Goal: Task Accomplishment & Management: Complete application form

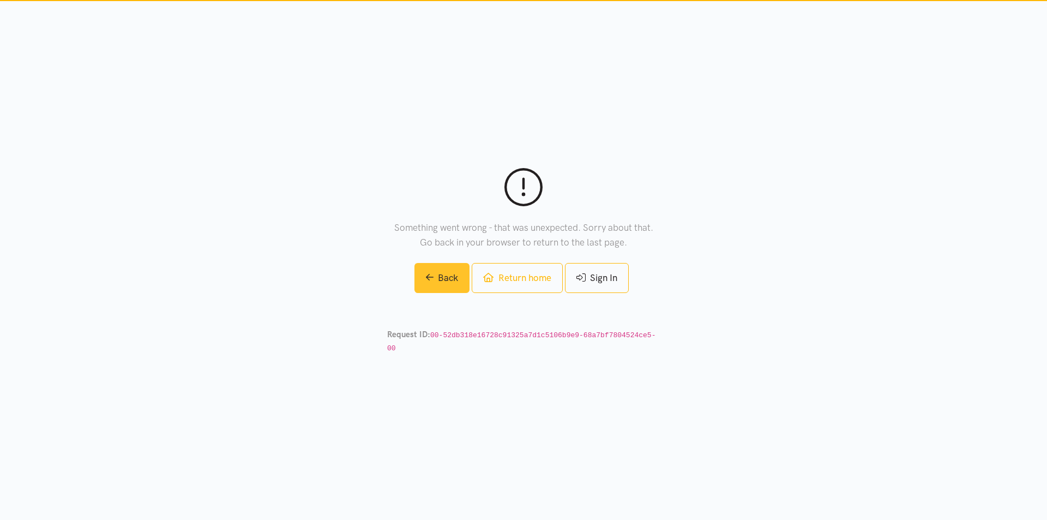
click at [444, 283] on link "Back" at bounding box center [442, 278] width 56 height 30
drag, startPoint x: 0, startPoint y: 0, endPoint x: 602, endPoint y: 286, distance: 666.4
click at [602, 288] on link "Sign In" at bounding box center [597, 278] width 64 height 30
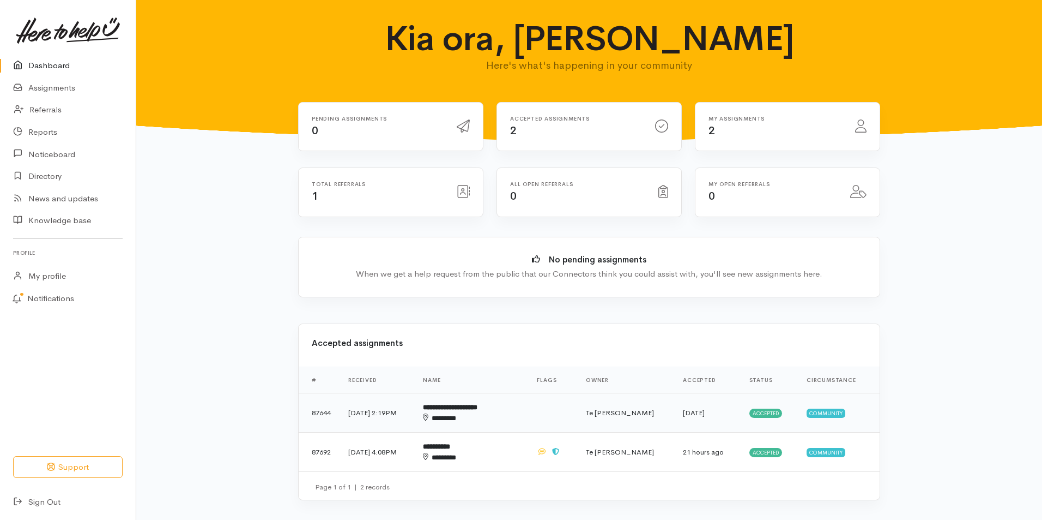
click at [478, 410] on b "**********" at bounding box center [450, 406] width 55 height 7
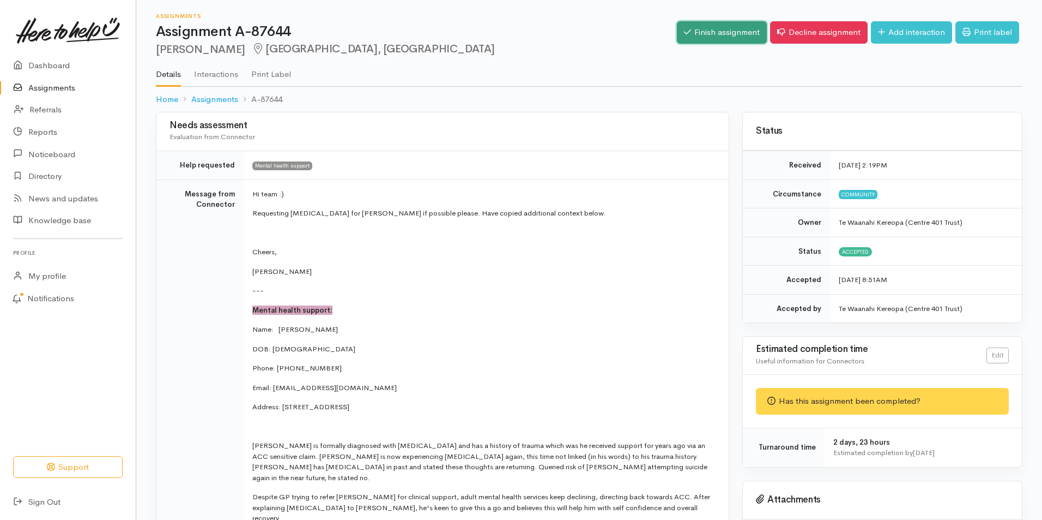
click at [720, 33] on link "Finish assignment" at bounding box center [722, 32] width 90 height 22
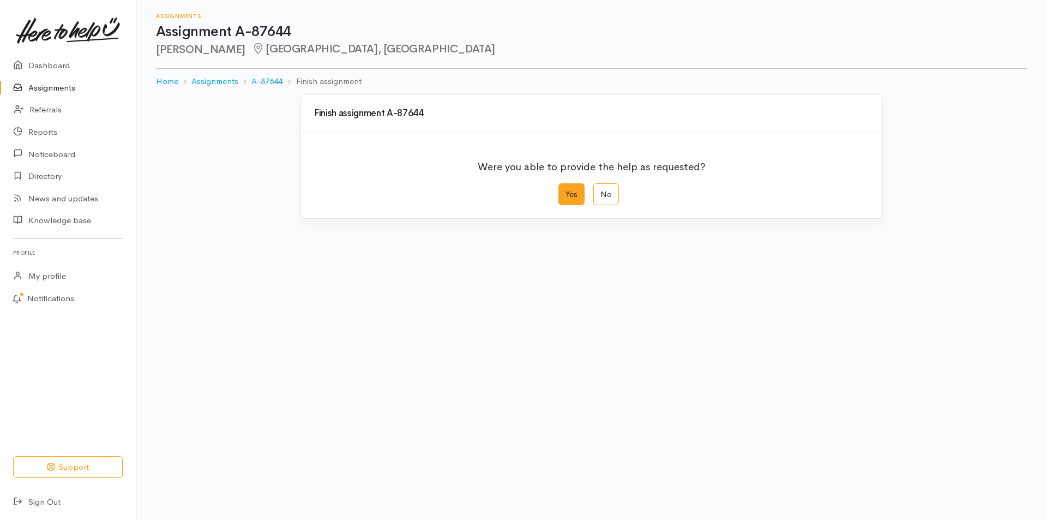
click at [573, 184] on label "Yes" at bounding box center [571, 194] width 26 height 22
click at [565, 184] on input "Yes" at bounding box center [561, 186] width 7 height 7
radio input "true"
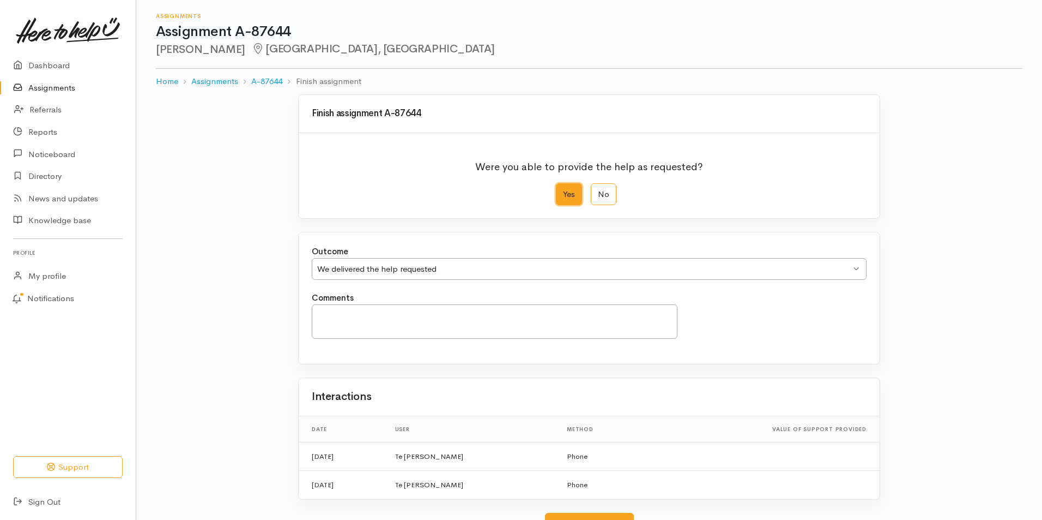
click at [495, 273] on div "We delivered the help requested" at bounding box center [584, 269] width 534 height 13
click at [491, 320] on textarea "Comments" at bounding box center [495, 321] width 366 height 34
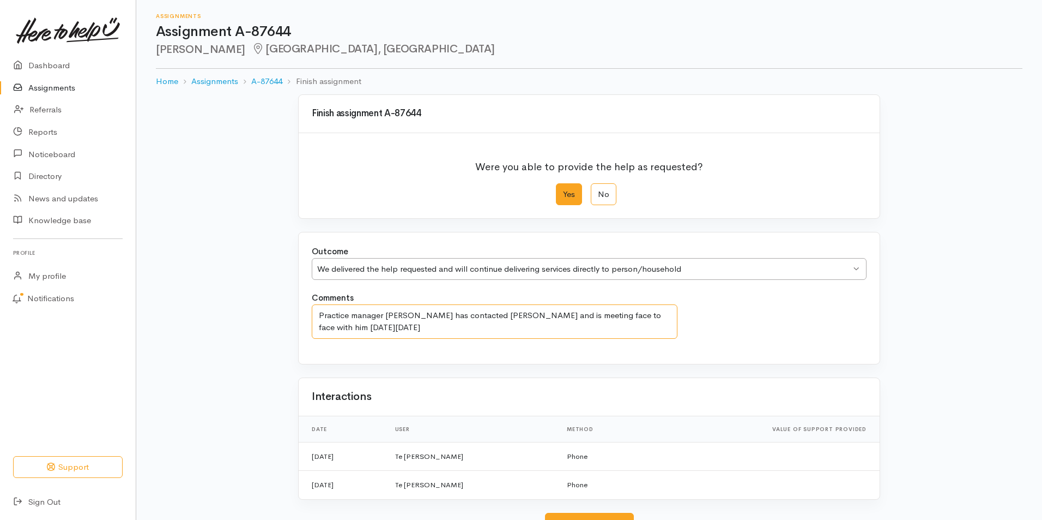
click at [384, 330] on textarea "Practice manager Jenn has contacted Anthony and is meeting face to face with hi…" at bounding box center [495, 321] width 366 height 34
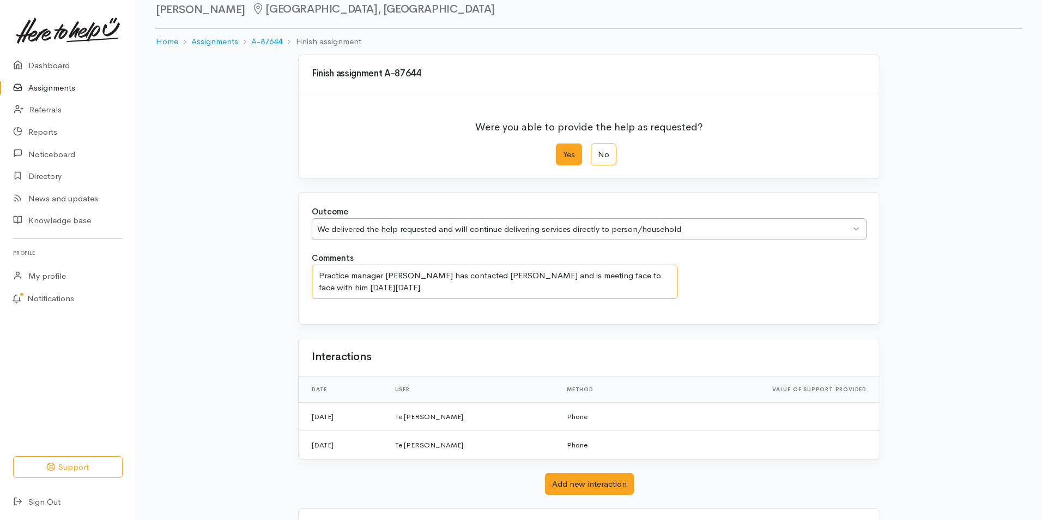
scroll to position [90, 0]
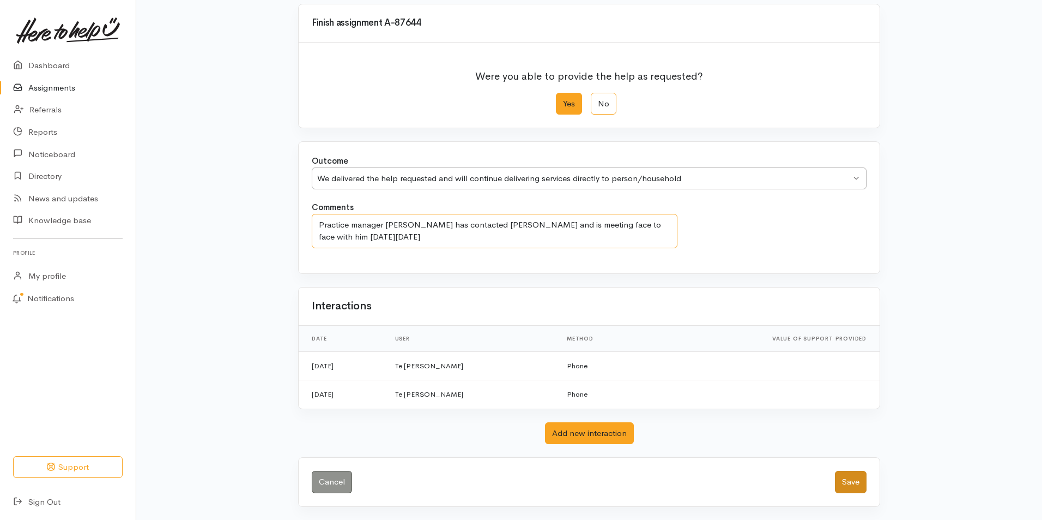
type textarea "Practice manager Jenn has contacted Anthony and is meeting face to face with hi…"
click at [866, 478] on button "Save" at bounding box center [851, 481] width 32 height 22
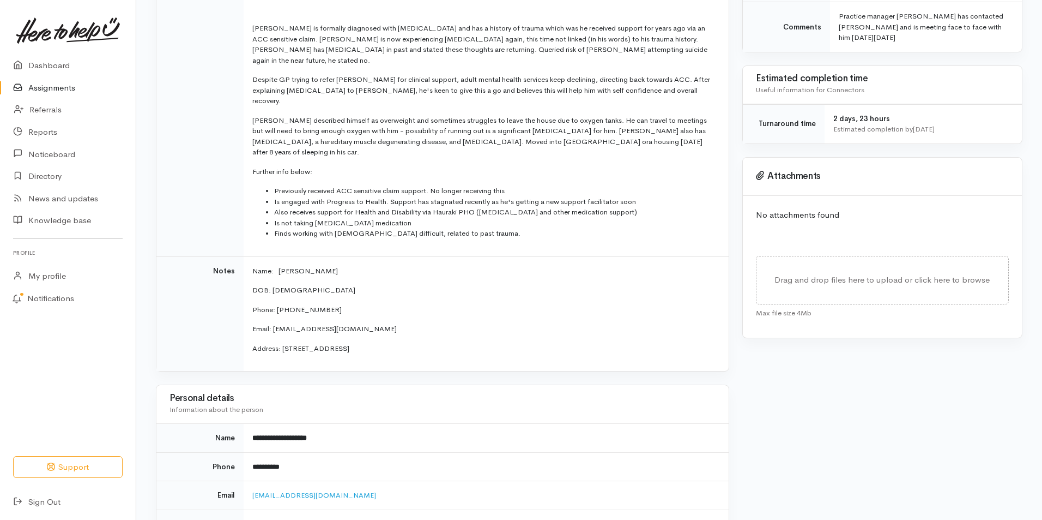
scroll to position [223, 0]
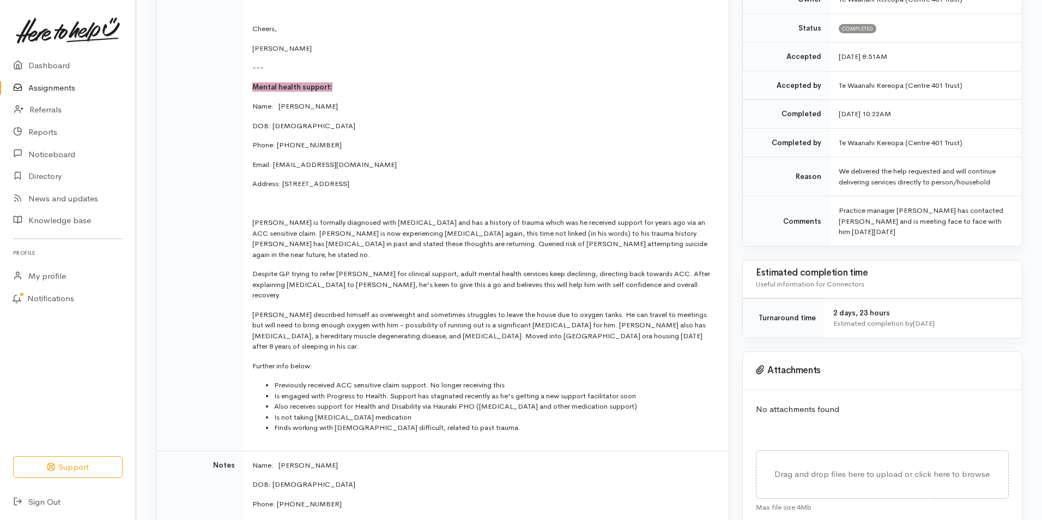
click at [59, 86] on link "Assignments" at bounding box center [68, 88] width 136 height 22
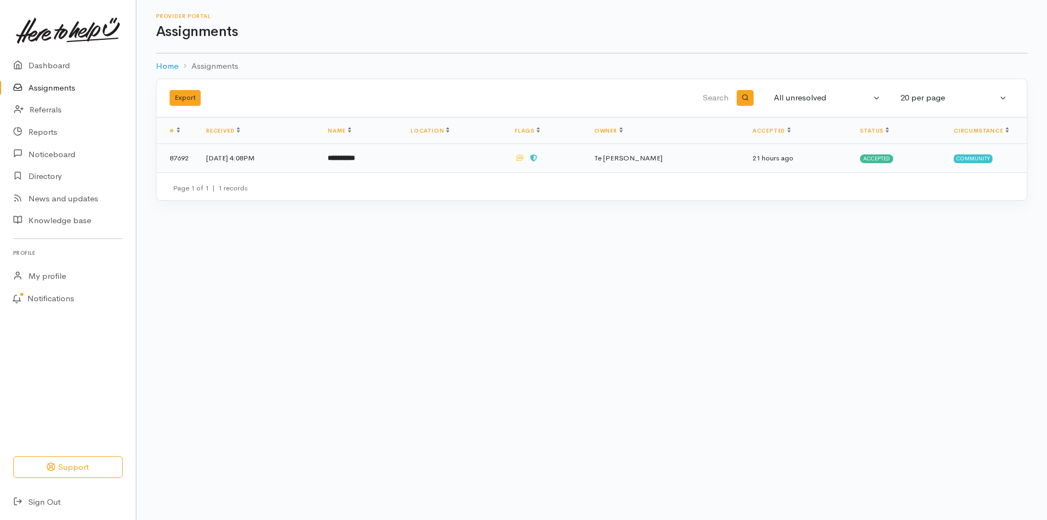
click at [401, 155] on td "**********" at bounding box center [360, 158] width 82 height 28
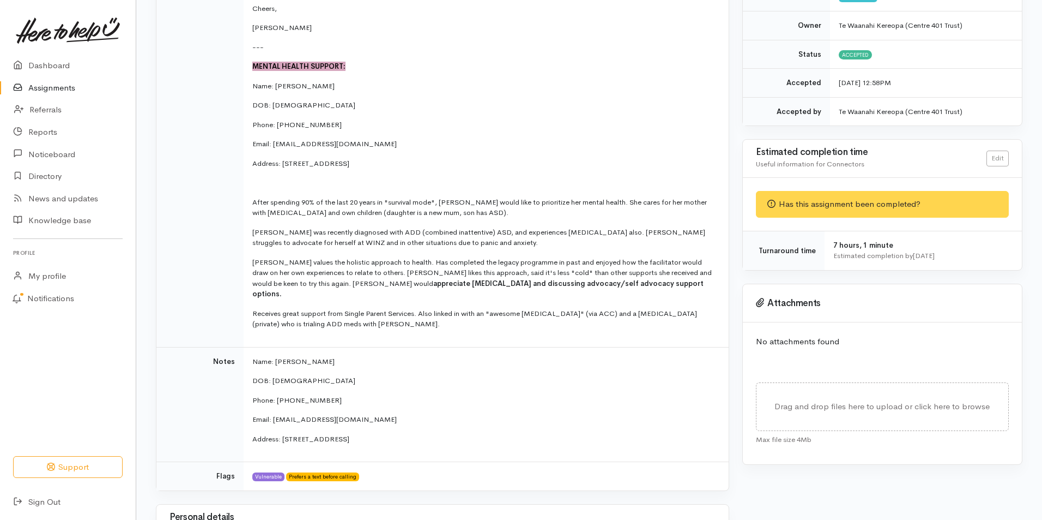
scroll to position [273, 0]
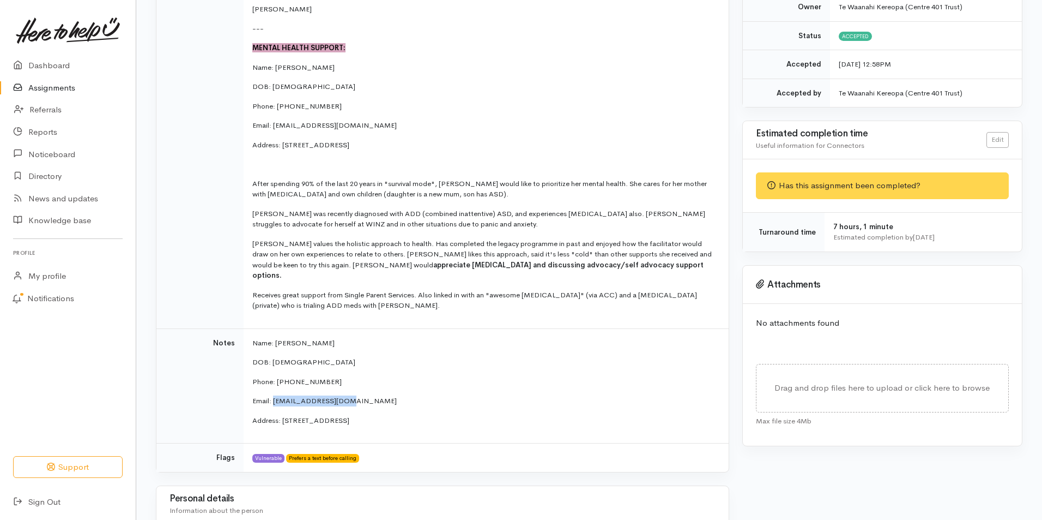
drag, startPoint x: 351, startPoint y: 388, endPoint x: 276, endPoint y: 388, distance: 74.7
click at [276, 395] on p "Email: Cpennyg78@gmail.com" at bounding box center [483, 400] width 463 height 11
copy p "Cpennyg78@gmail.com"
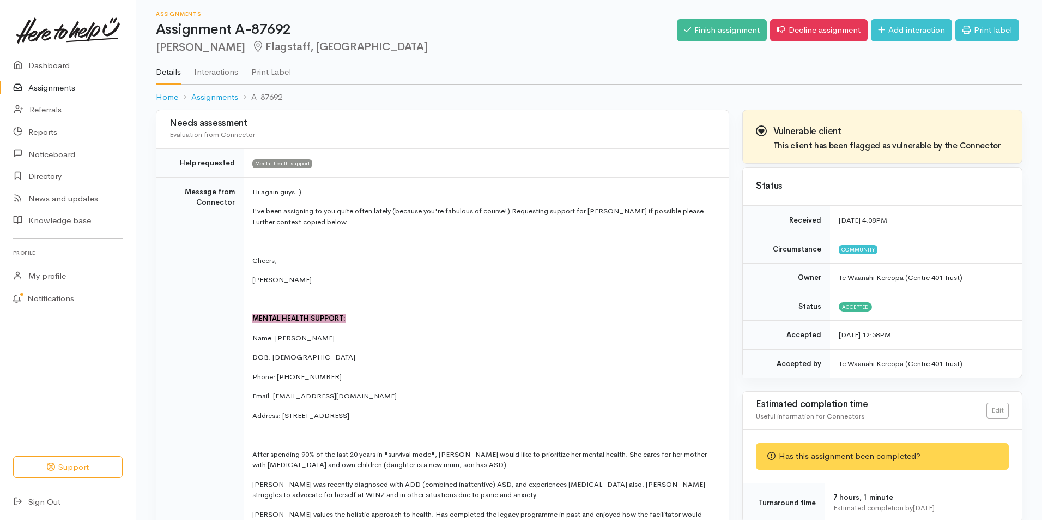
scroll to position [0, 0]
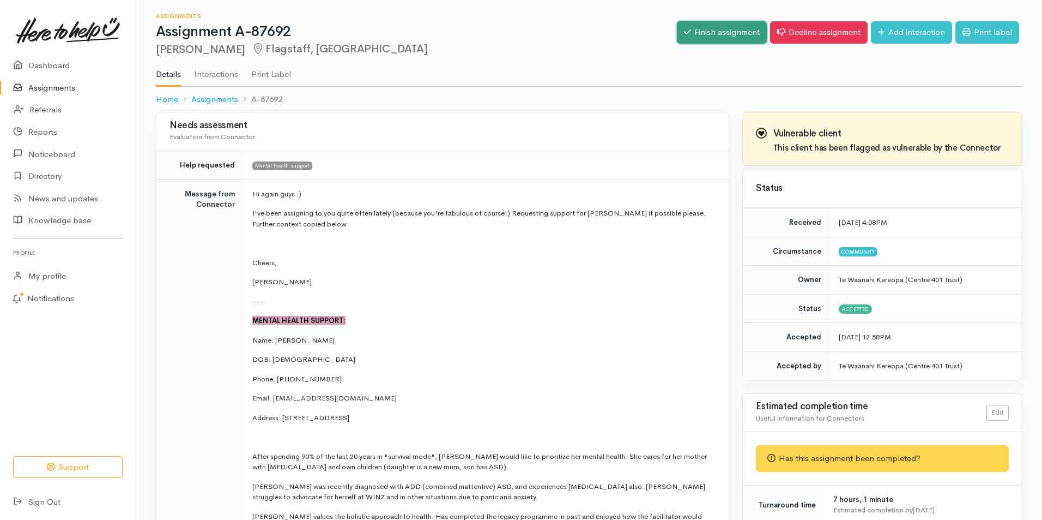
click at [732, 31] on link "Finish assignment" at bounding box center [722, 32] width 90 height 22
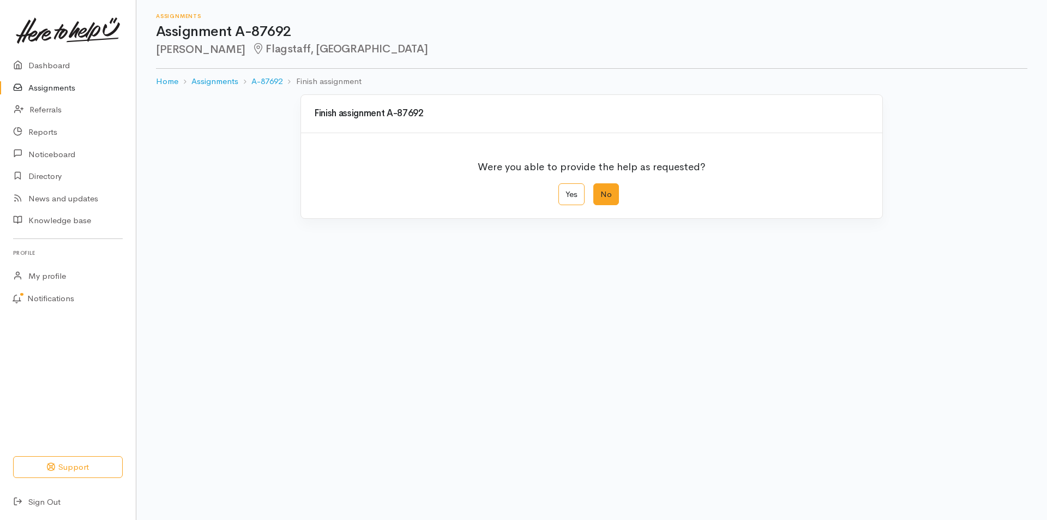
click at [611, 201] on label "No" at bounding box center [606, 194] width 26 height 22
click at [600, 190] on input "No" at bounding box center [596, 186] width 7 height 7
radio input "true"
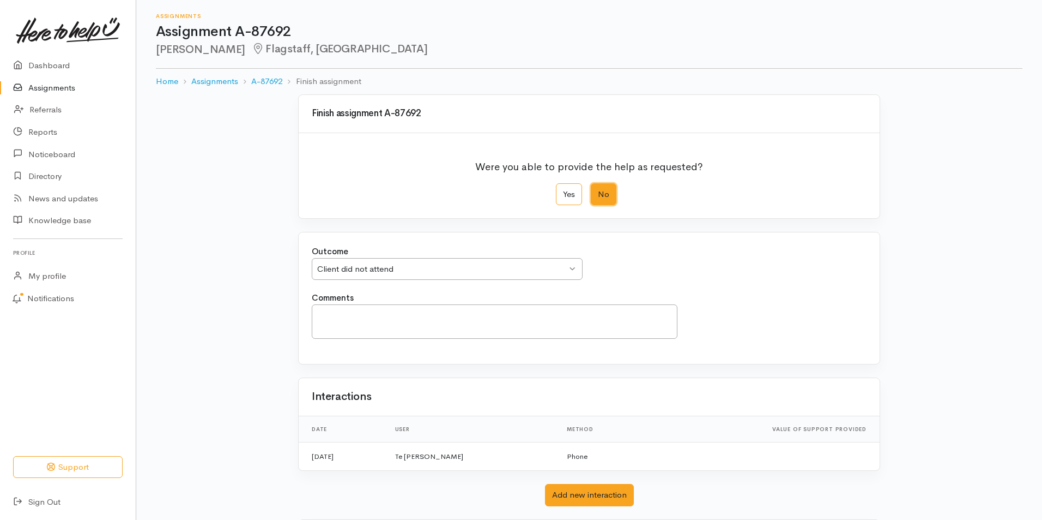
click at [452, 272] on div "Client did not attend" at bounding box center [442, 269] width 250 height 13
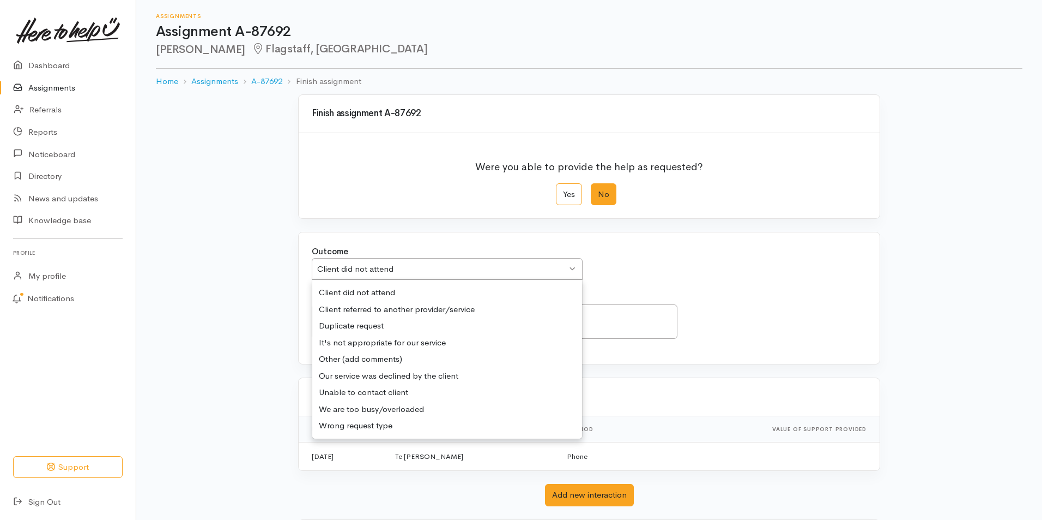
click at [382, 286] on div "Outcome Client did not attend Client did not attend Client did not attend Clien…" at bounding box center [589, 268] width 568 height 46
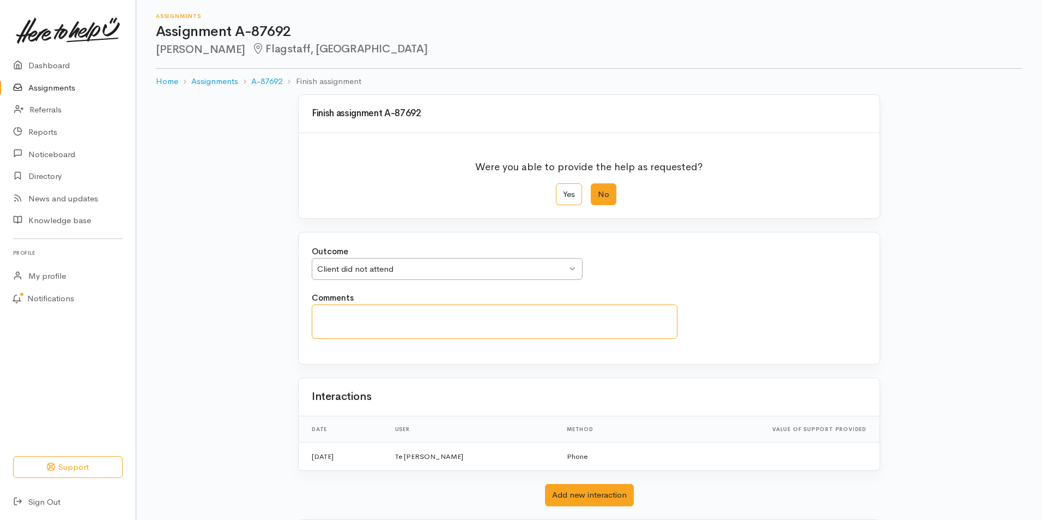
click at [384, 317] on textarea "Comments" at bounding box center [495, 321] width 366 height 34
click at [356, 316] on textarea "Rang and Penny answer after explain who i was and where i was from she instentl…" at bounding box center [495, 321] width 366 height 34
drag, startPoint x: 500, startPoint y: 315, endPoint x: 604, endPoint y: 325, distance: 104.1
click at [501, 315] on textarea "Rang Penny's phone and she answer after explain who i was and where i was from …" at bounding box center [495, 321] width 366 height 34
click at [585, 313] on textarea "Rang Penny's phone and she answer after explaing who i was and where i was from…" at bounding box center [495, 321] width 366 height 34
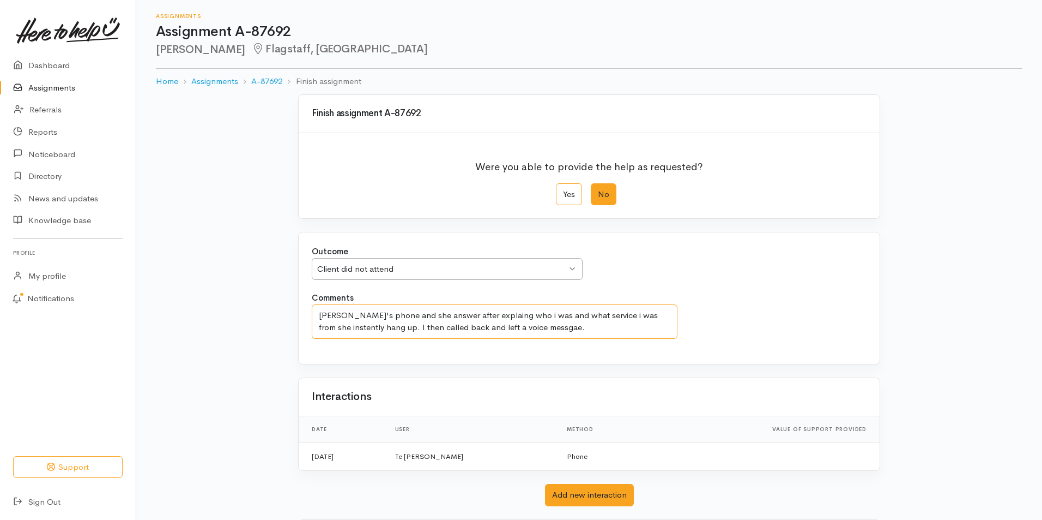
click at [611, 315] on textarea "Rang Penny's phone and she answer after explaing who i was and what service i w…" at bounding box center [495, 321] width 366 height 34
drag, startPoint x: 493, startPoint y: 317, endPoint x: 565, endPoint y: 335, distance: 74.2
click at [565, 335] on textarea "Rang Penny's phone and she answer after explaing who i was and what service I w…" at bounding box center [495, 321] width 366 height 34
click at [497, 315] on textarea "Rang Penny's phone and she answer after explaing who i was and what service I w…" at bounding box center [495, 321] width 366 height 34
click at [544, 333] on textarea "Rang Penny's phone and she answer after explainng who i was and what service I …" at bounding box center [495, 321] width 366 height 34
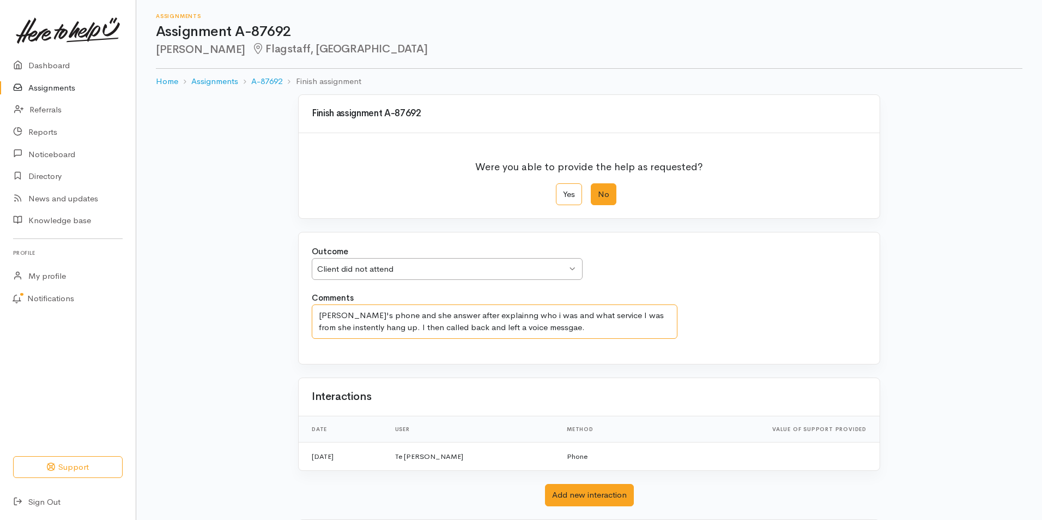
click at [499, 314] on textarea "Rang Penny's phone and she answer after explainng who i was and what service I …" at bounding box center [495, 321] width 366 height 34
click at [553, 333] on textarea "Rang Penny's phone and she answer after explaining who i was and what service I…" at bounding box center [495, 321] width 366 height 34
click at [533, 312] on textarea "Rang Penny's phone and she answer after explaining who i was and what service I…" at bounding box center [495, 321] width 366 height 34
click at [565, 329] on textarea "Rang Penny's phone and she answer after explaining who I was and what service I…" at bounding box center [495, 321] width 366 height 34
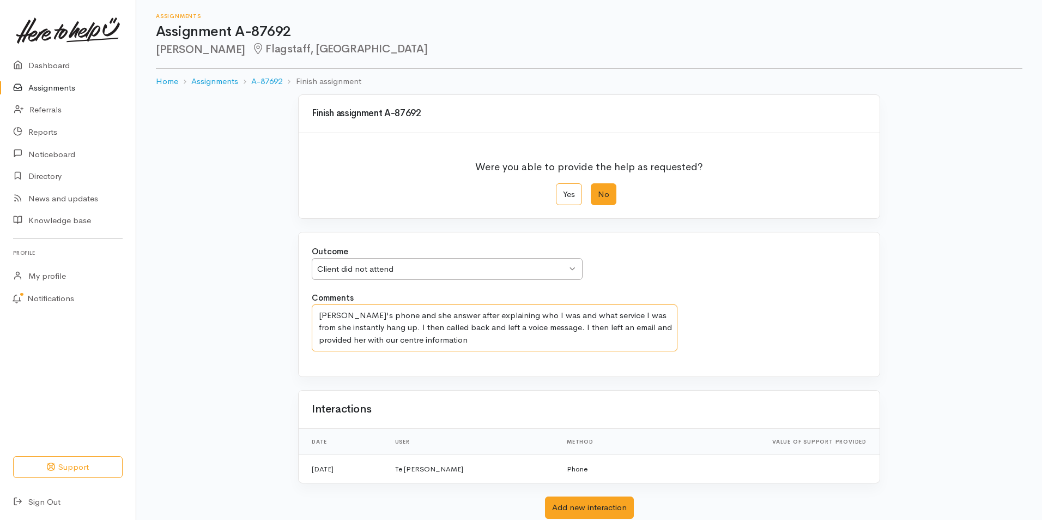
click at [390, 341] on textarea "Rang Penny's phone and she answer after explaining who I was and what service I…" at bounding box center [495, 327] width 366 height 47
click at [439, 337] on textarea "Rang Penny's phone and she answer after explaining who I was and what service I…" at bounding box center [495, 327] width 366 height 47
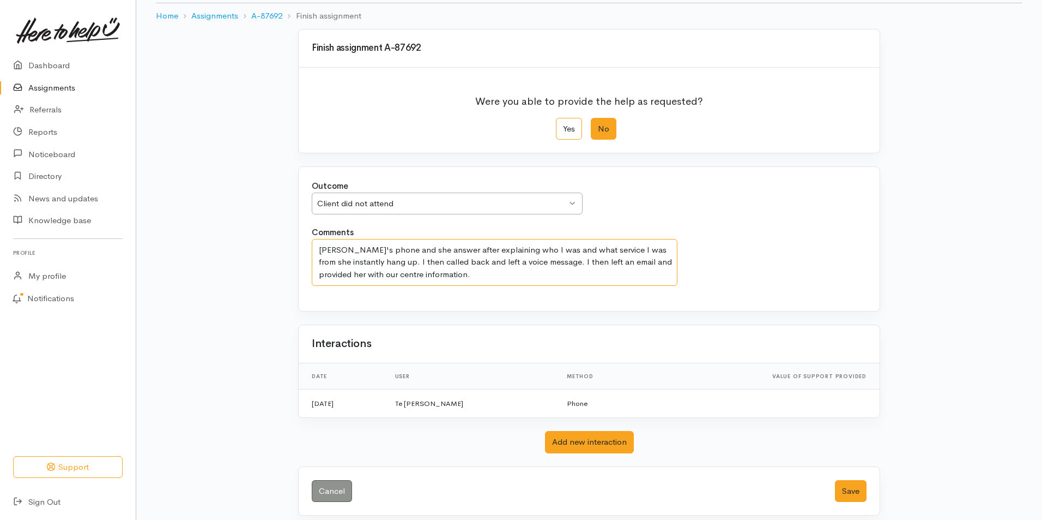
scroll to position [74, 0]
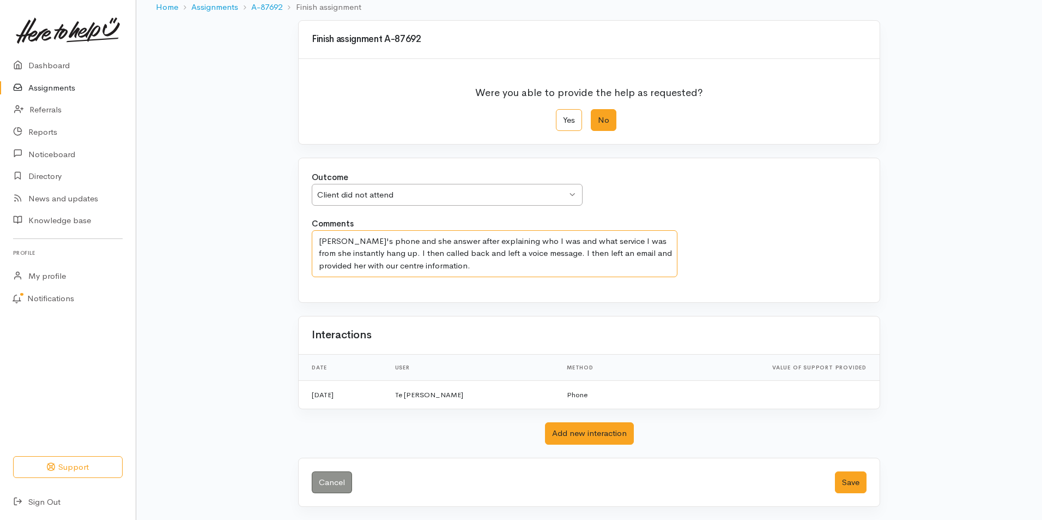
click at [450, 241] on textarea "Rang Penny's phone and she answer after explaining who I was and what service I…" at bounding box center [495, 253] width 366 height 47
type textarea "[PERSON_NAME]'s phone and she answer. After explaining who I was and what servi…"
click at [843, 487] on button "Save" at bounding box center [851, 482] width 32 height 22
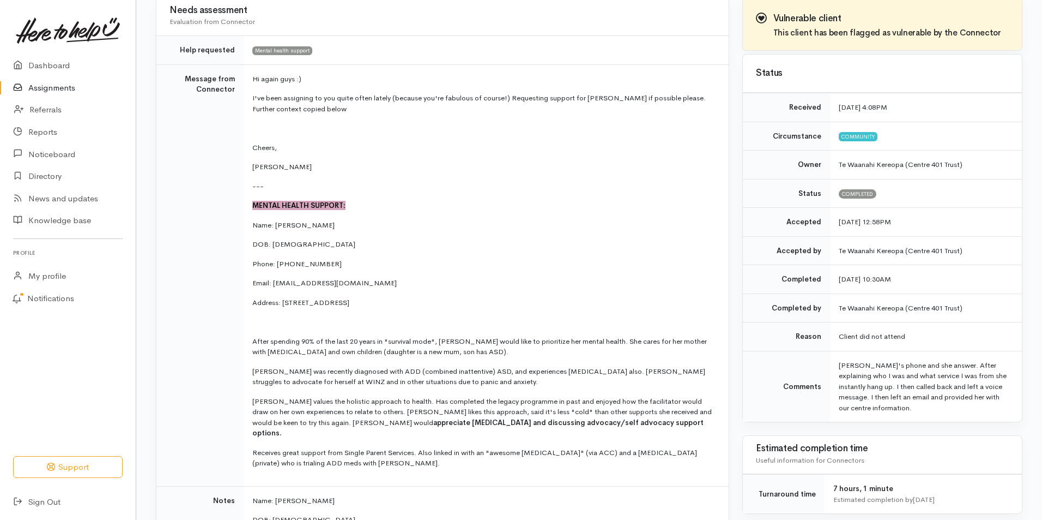
scroll to position [109, 0]
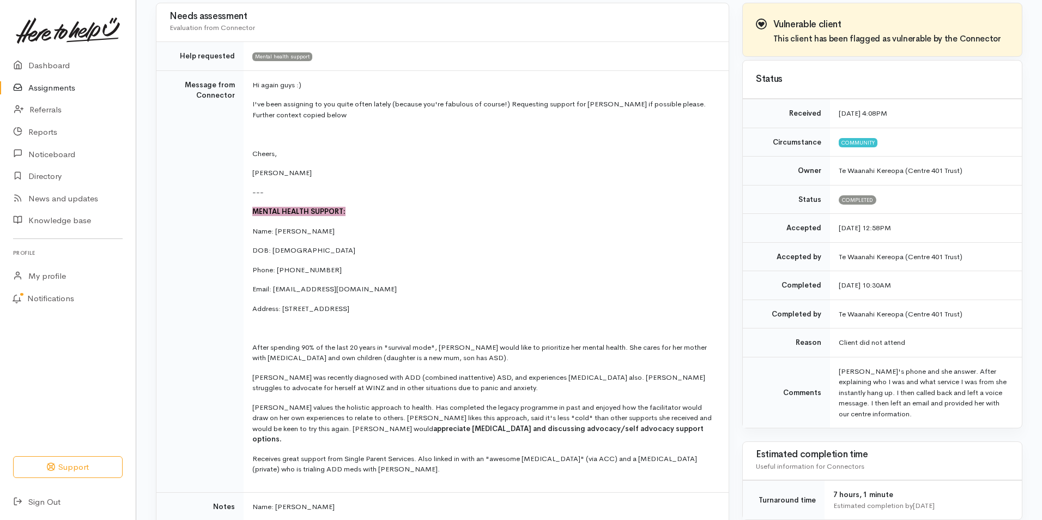
click at [58, 89] on link "Assignments" at bounding box center [68, 88] width 136 height 22
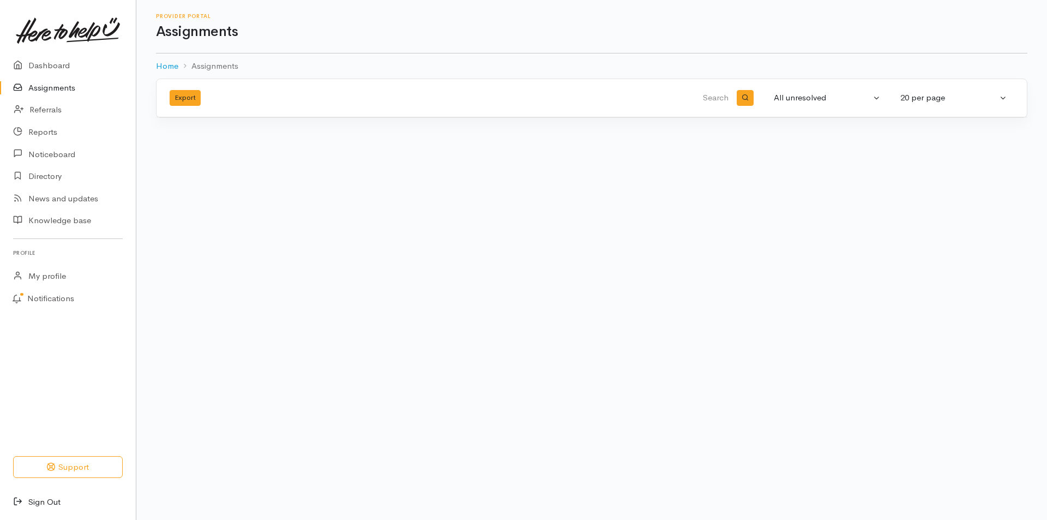
click at [54, 503] on link "Sign Out" at bounding box center [68, 502] width 136 height 22
